Goal: Task Accomplishment & Management: Use online tool/utility

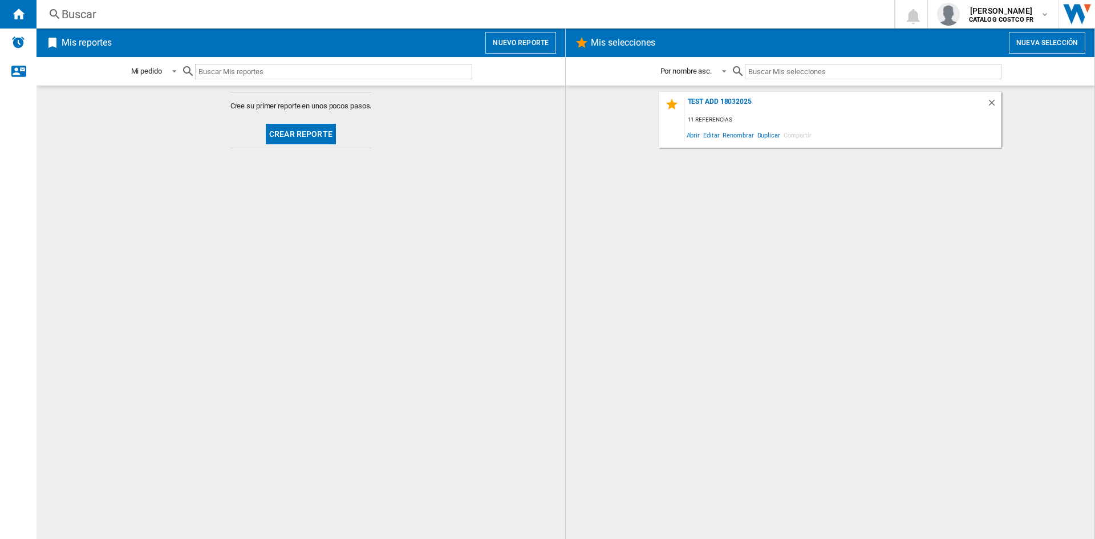
click at [303, 130] on button "Crear reporte" at bounding box center [301, 134] width 70 height 21
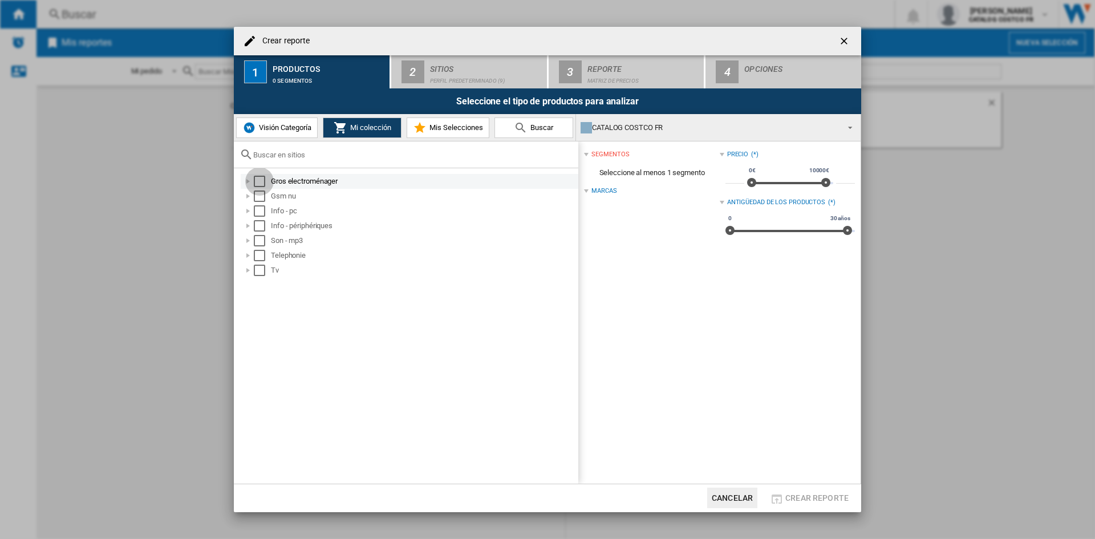
click at [262, 184] on div "Select" at bounding box center [259, 181] width 11 height 11
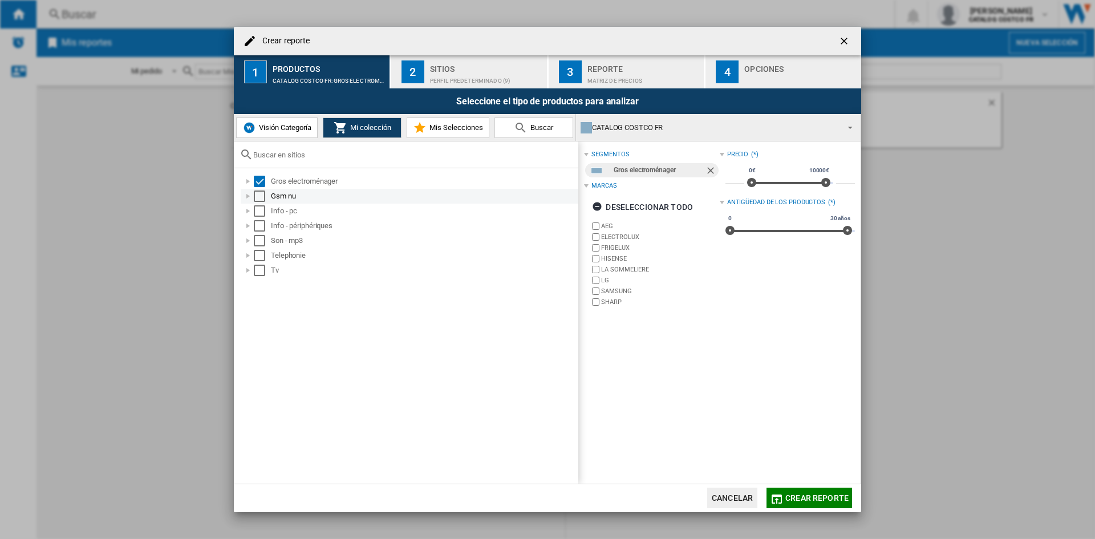
click at [259, 196] on div "Select" at bounding box center [259, 195] width 11 height 11
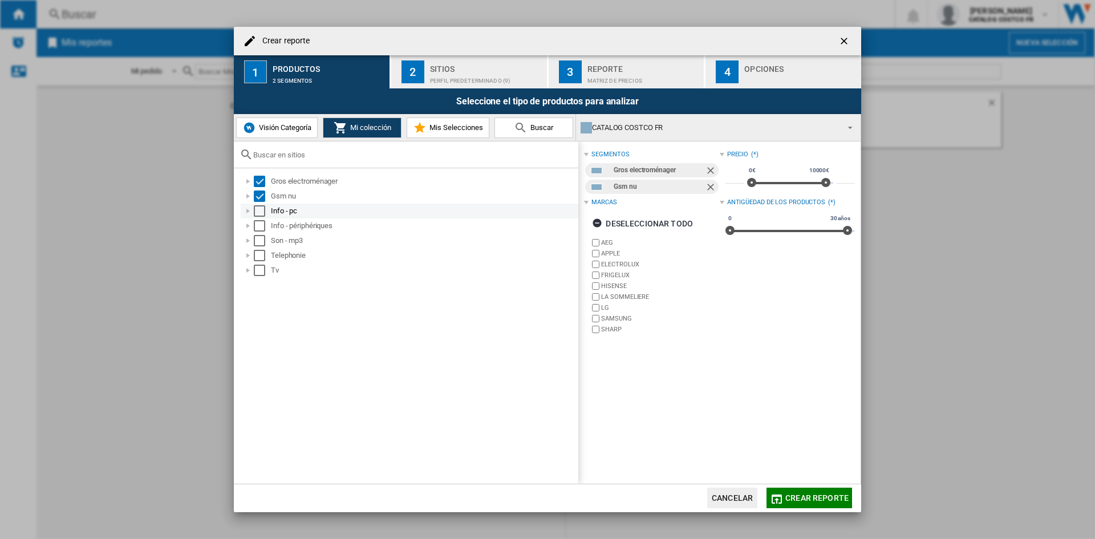
click at [263, 211] on div "Select" at bounding box center [259, 210] width 11 height 11
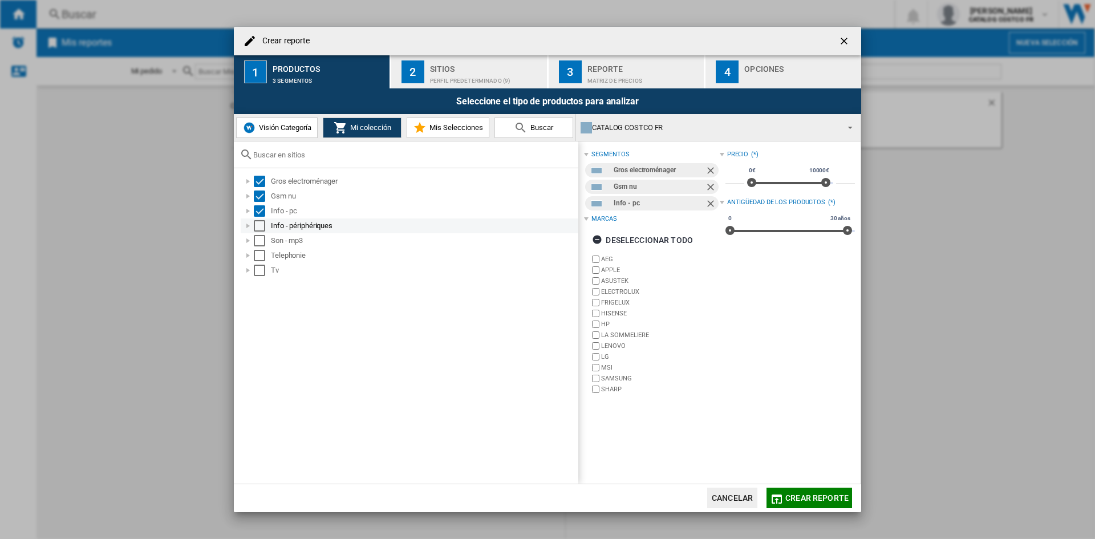
click at [263, 224] on div "Select" at bounding box center [259, 225] width 11 height 11
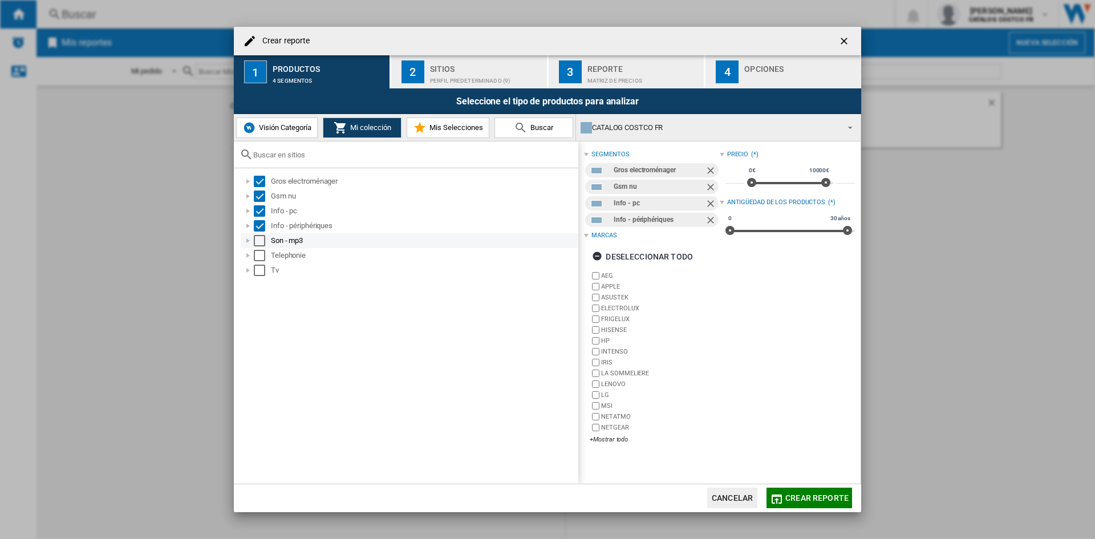
click at [257, 241] on div "Select" at bounding box center [259, 240] width 11 height 11
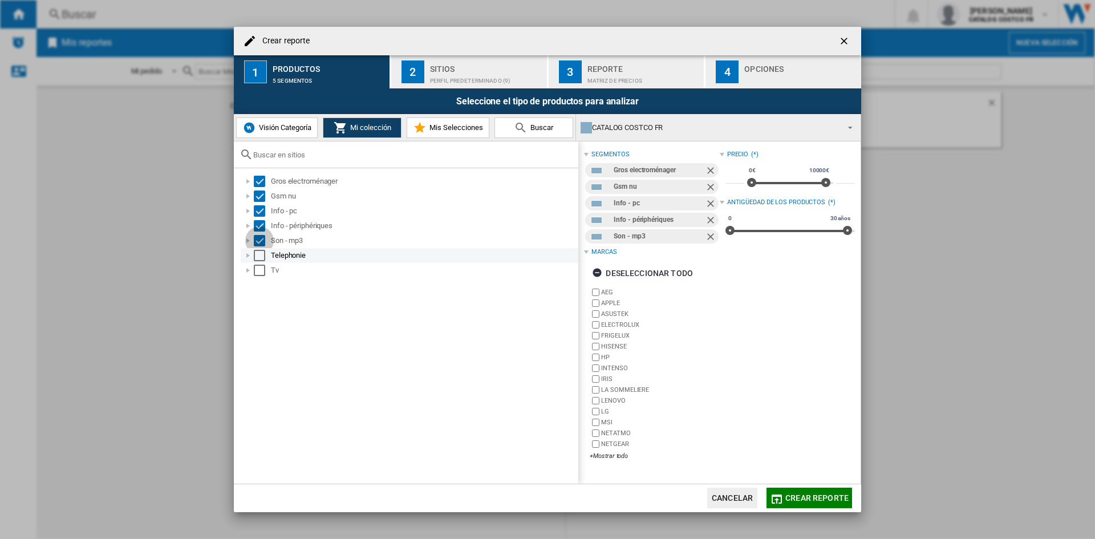
click at [257, 262] on div "Telephonie" at bounding box center [410, 255] width 338 height 15
click at [258, 253] on div "Select" at bounding box center [259, 255] width 11 height 11
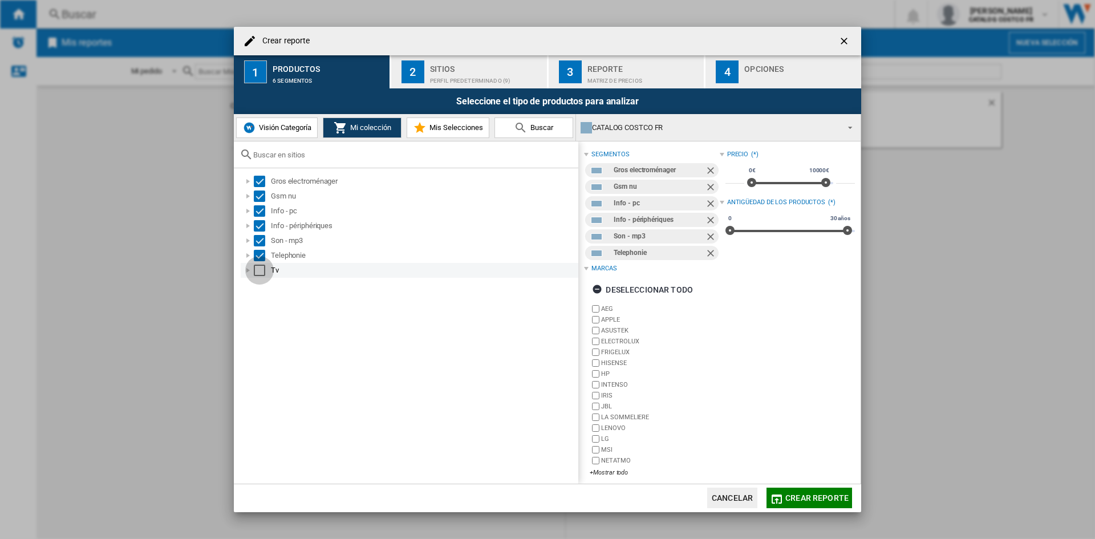
click at [259, 265] on div "Select" at bounding box center [259, 270] width 11 height 11
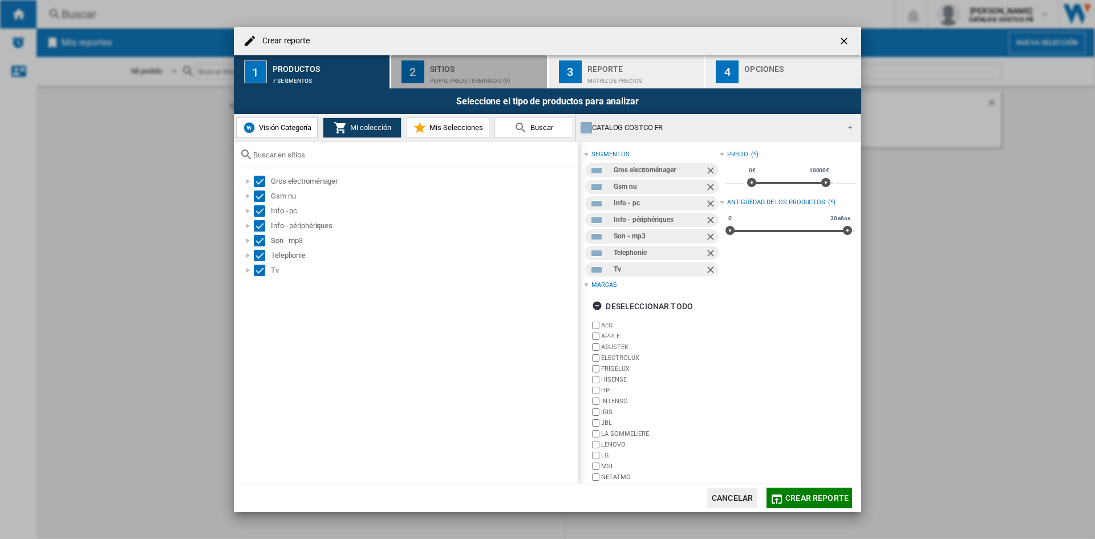
click at [455, 68] on div "Sitios" at bounding box center [486, 66] width 112 height 12
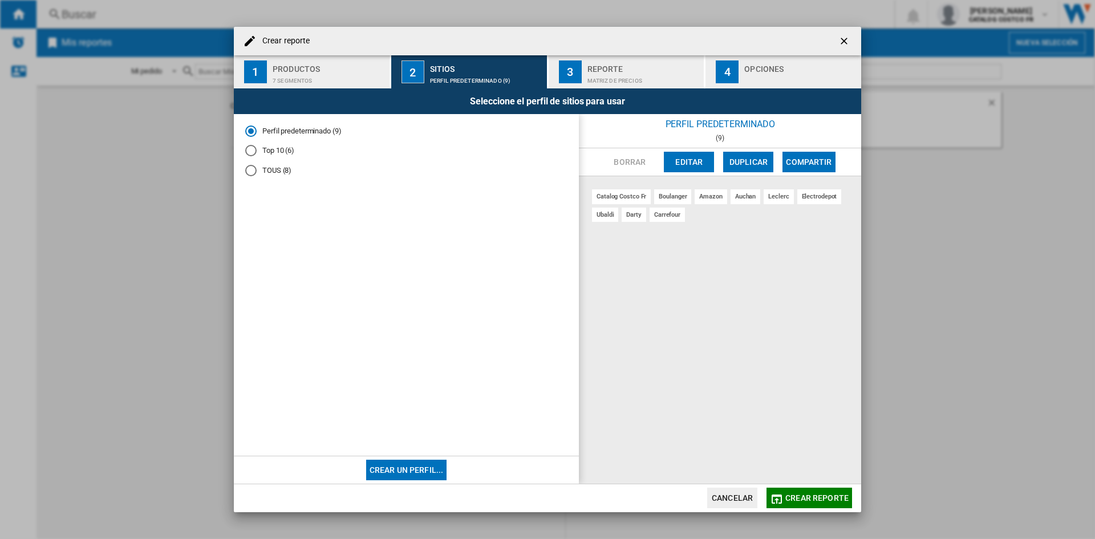
click at [817, 502] on button "Crear reporte" at bounding box center [809, 498] width 86 height 21
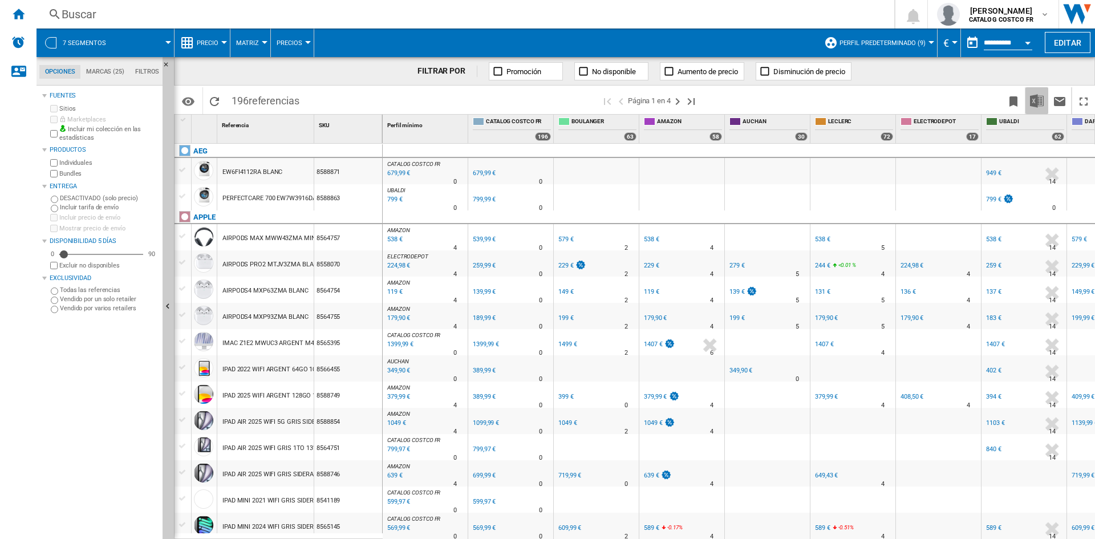
click at [1039, 102] on img "Descargar en Excel" at bounding box center [1037, 101] width 14 height 14
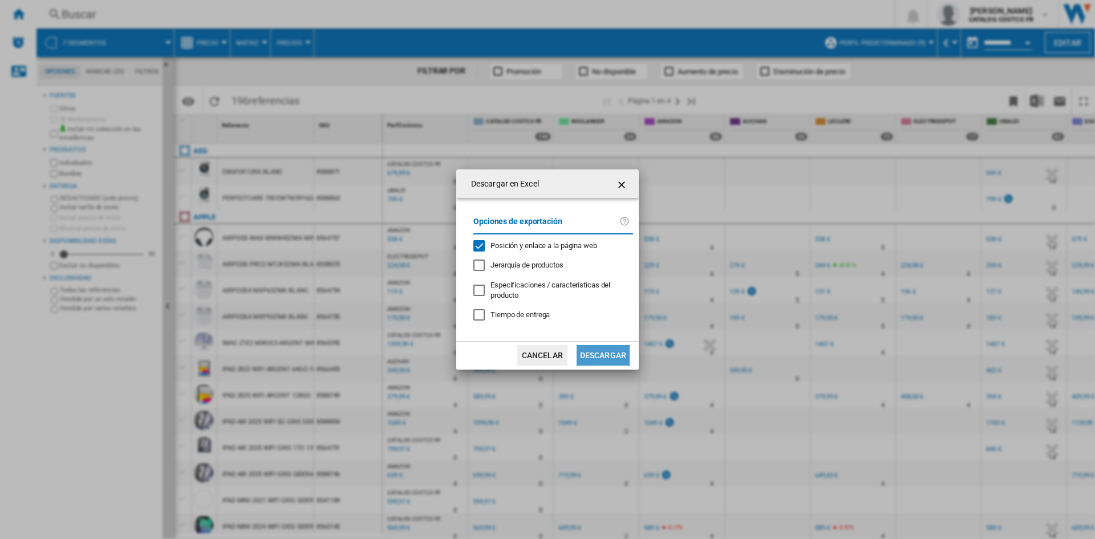
click at [612, 356] on button "Descargar" at bounding box center [602, 355] width 53 height 21
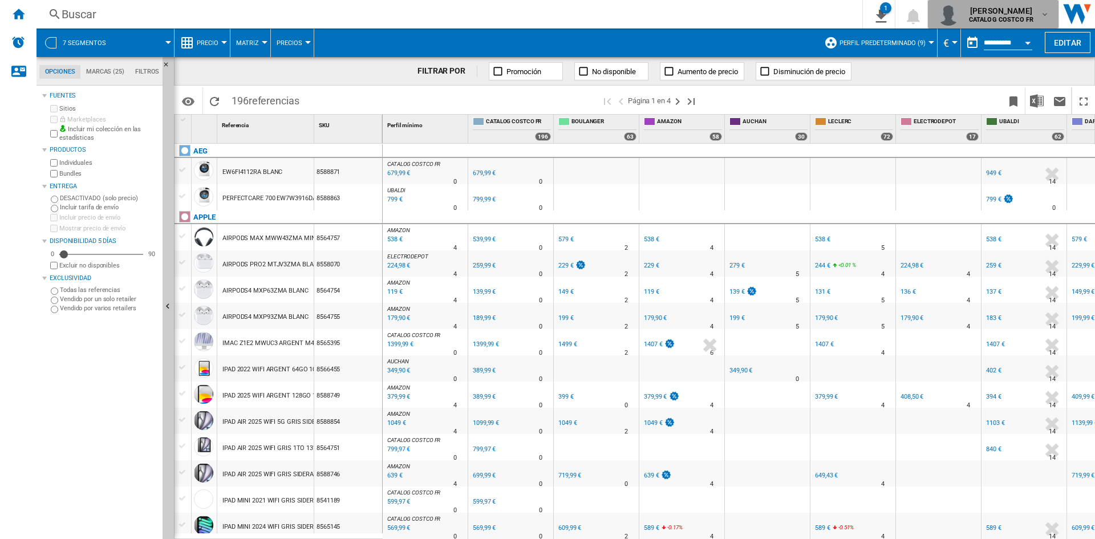
click at [1021, 11] on span "[PERSON_NAME]" at bounding box center [1001, 10] width 64 height 11
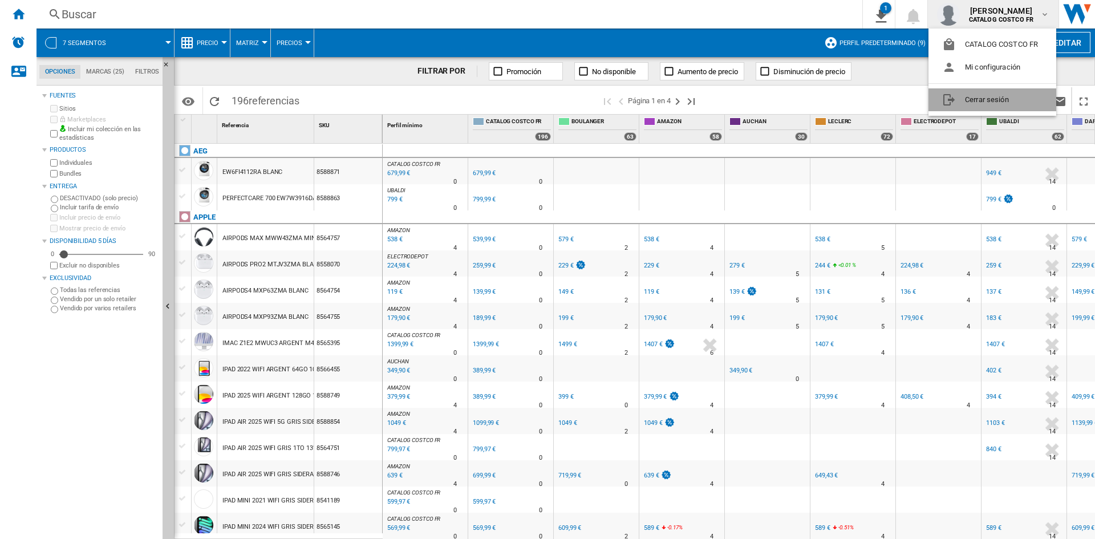
click at [1013, 98] on button "Cerrar sesión" at bounding box center [992, 99] width 128 height 23
